Goal: Information Seeking & Learning: Check status

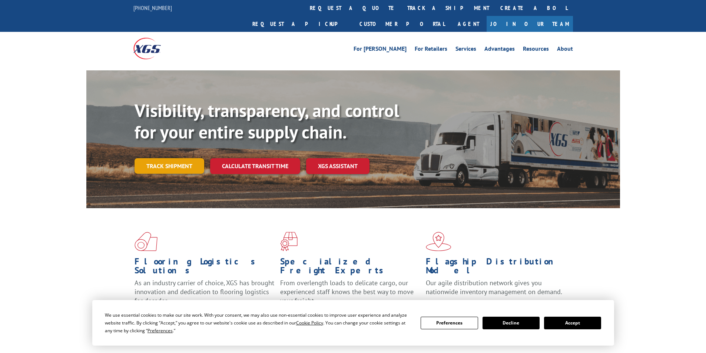
click at [181, 164] on div "Visibility, transparency, and control for your entire supply chain. Track shipm…" at bounding box center [377, 151] width 485 height 103
click at [185, 158] on link "Track shipment" at bounding box center [170, 166] width 70 height 16
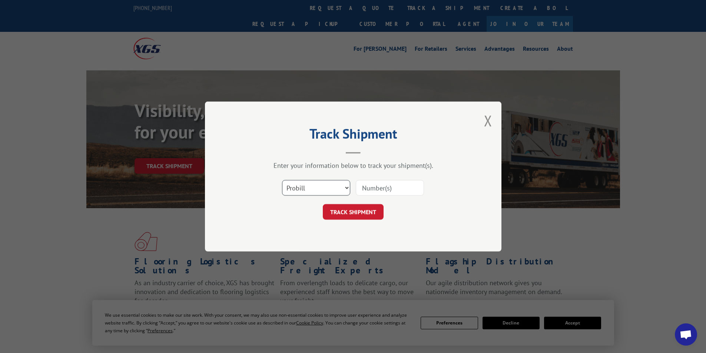
click at [306, 189] on select "Select category... Probill BOL PO" at bounding box center [316, 188] width 68 height 16
select select "bol"
click at [282, 180] on select "Select category... Probill BOL PO" at bounding box center [316, 188] width 68 height 16
click at [376, 185] on input at bounding box center [390, 188] width 68 height 16
paste input "7053771"
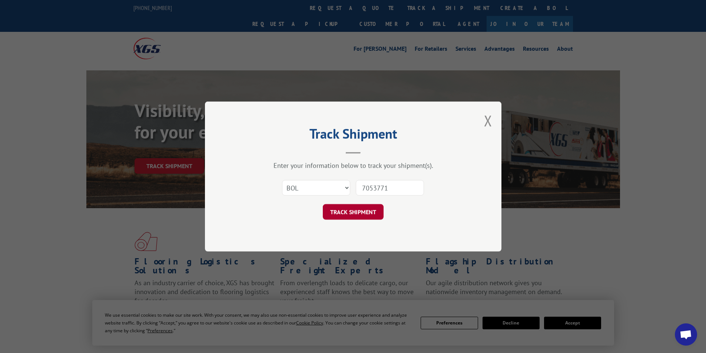
type input "7053771"
click at [366, 215] on button "TRACK SHIPMENT" at bounding box center [353, 212] width 61 height 16
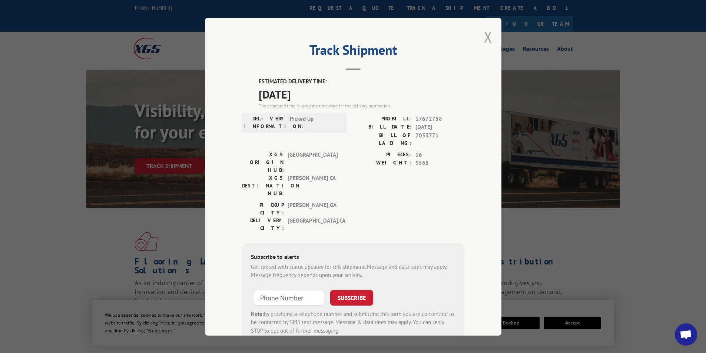
click at [484, 33] on button "Close modal" at bounding box center [488, 37] width 8 height 20
